Goal: Use online tool/utility: Utilize a website feature to perform a specific function

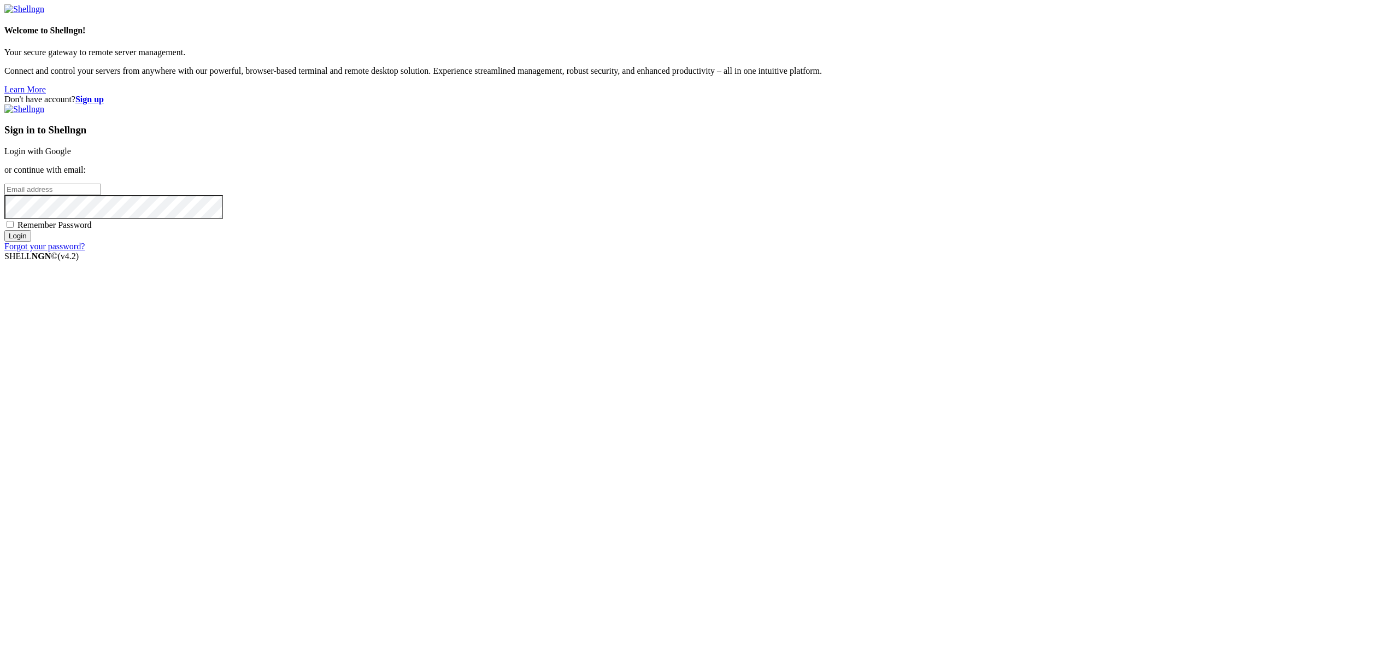
click at [71, 156] on link "Login with Google" at bounding box center [37, 151] width 67 height 9
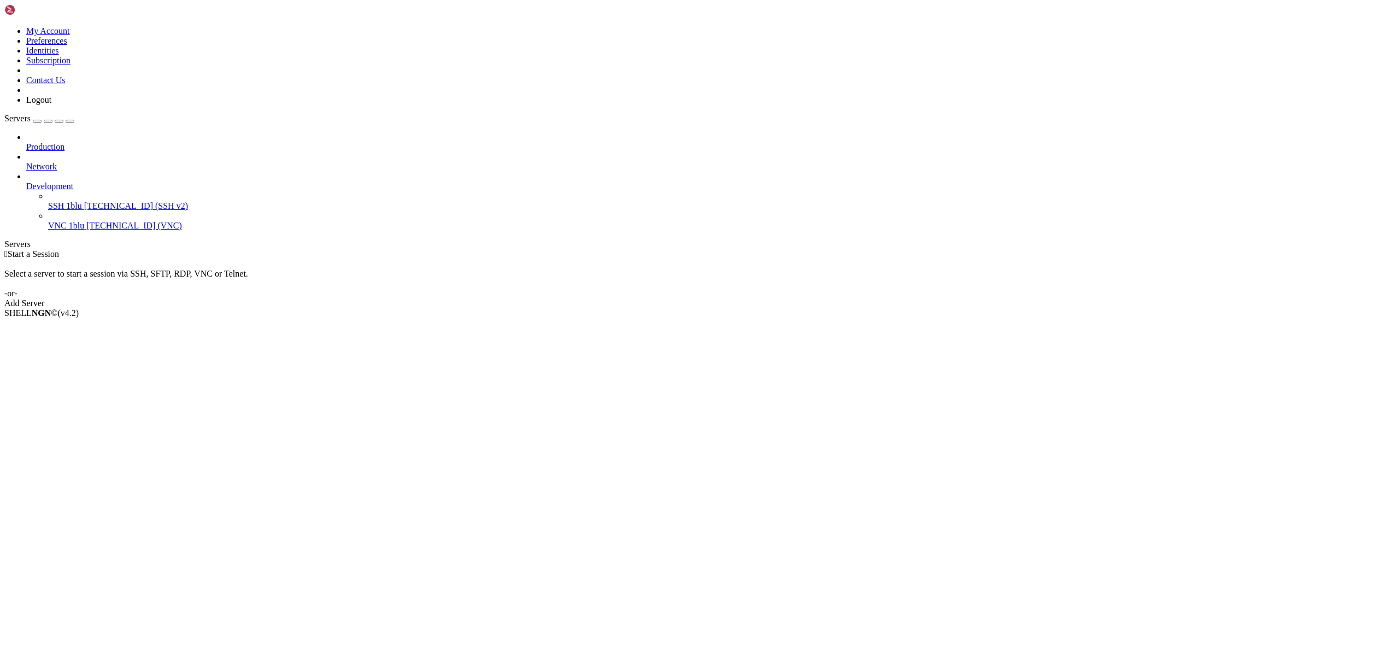
click at [86, 221] on span "[TECHNICAL_ID] (VNC)" at bounding box center [134, 225] width 96 height 9
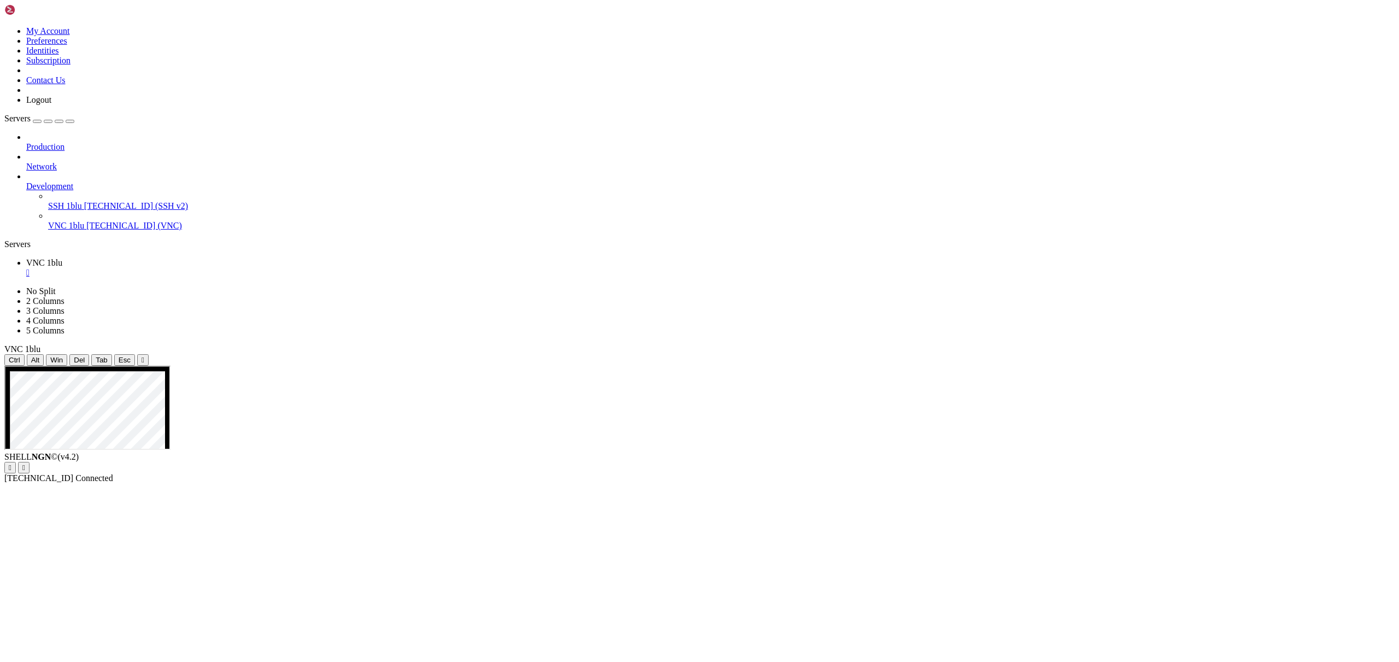
drag, startPoint x: 541, startPoint y: 548, endPoint x: 402, endPoint y: 455, distance: 167.2
drag, startPoint x: 700, startPoint y: 705, endPoint x: 803, endPoint y: 782, distance: 128.0
drag, startPoint x: 571, startPoint y: 454, endPoint x: 622, endPoint y: 468, distance: 52.8
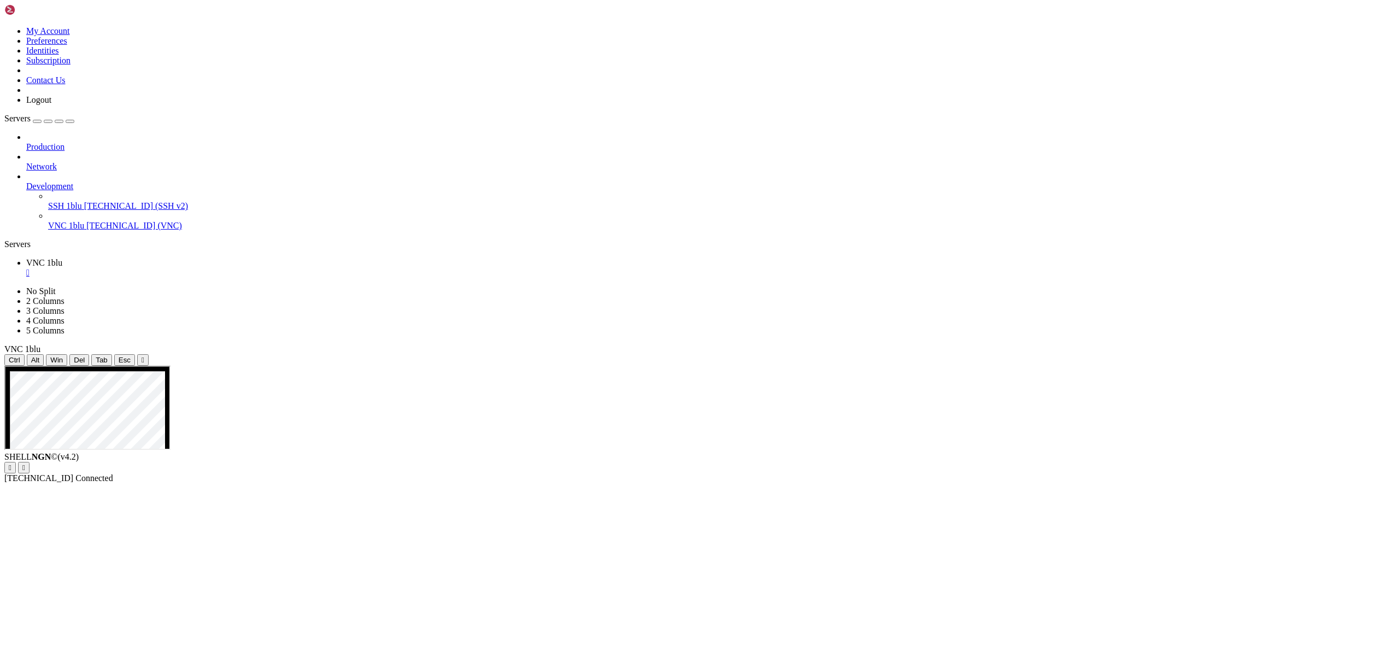
drag, startPoint x: 737, startPoint y: 828, endPoint x: 918, endPoint y: 857, distance: 183.2
drag, startPoint x: 729, startPoint y: 518, endPoint x: 576, endPoint y: 466, distance: 161.8
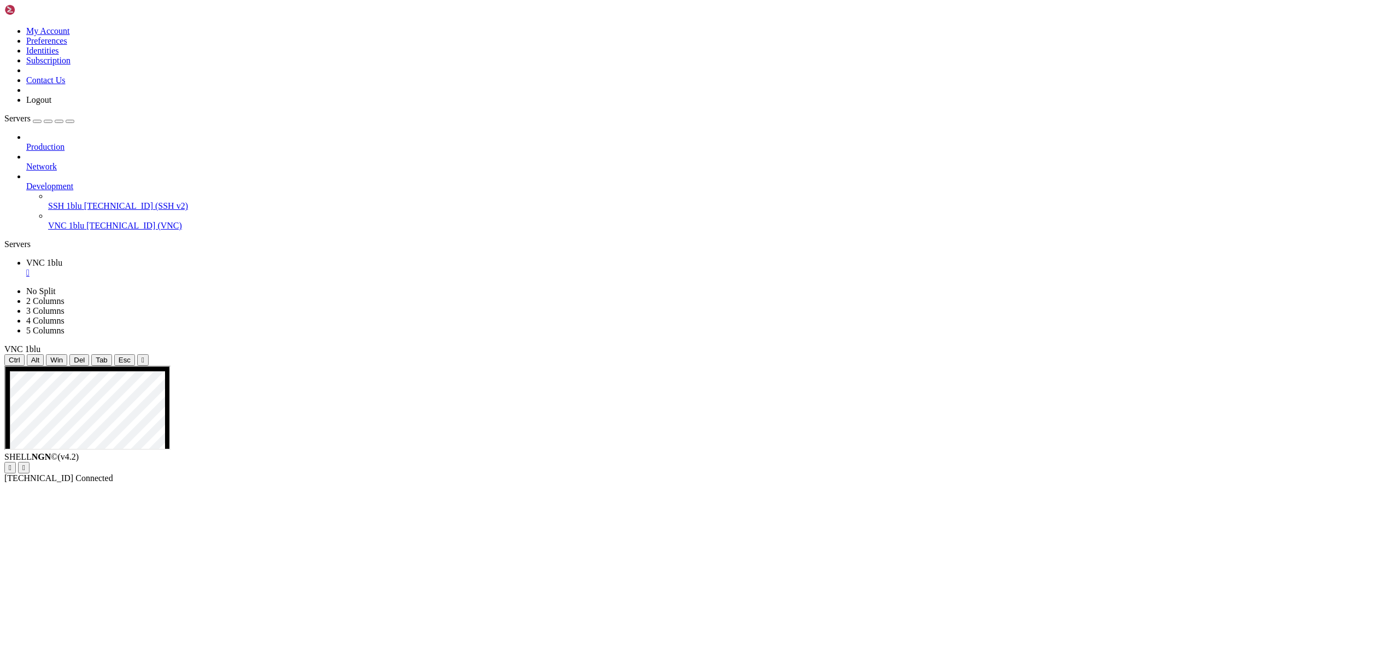
drag, startPoint x: 766, startPoint y: 788, endPoint x: 778, endPoint y: 745, distance: 45.0
